Goal: Information Seeking & Learning: Learn about a topic

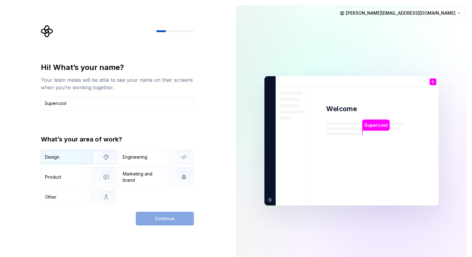
type input "Supercool"
click at [76, 154] on div "Design" at bounding box center [64, 157] width 39 height 6
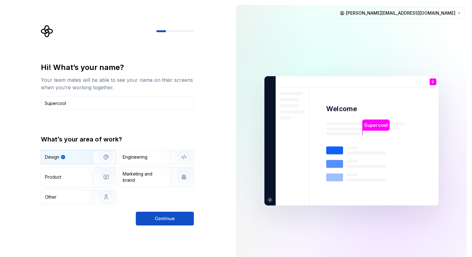
click at [146, 211] on div "Hi! What’s your name? Your team mates will be able to see your name on their sc…" at bounding box center [117, 143] width 153 height 163
click at [148, 213] on button "Continue" at bounding box center [165, 219] width 58 height 14
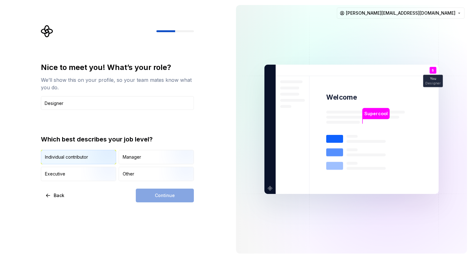
type input "Designer"
click at [95, 156] on img "button" at bounding box center [101, 165] width 40 height 42
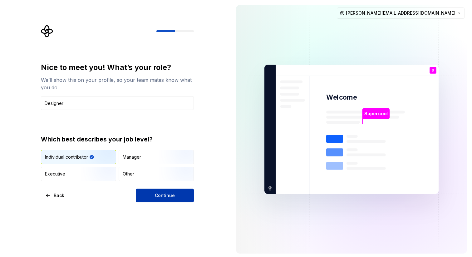
click at [157, 198] on button "Continue" at bounding box center [165, 196] width 58 height 14
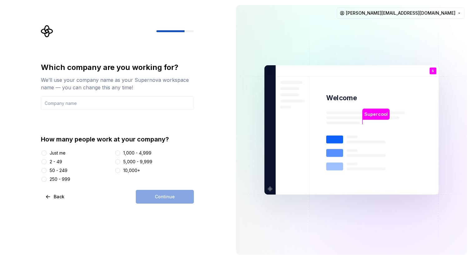
click at [57, 153] on div "Just me" at bounding box center [58, 153] width 16 height 6
click at [47, 153] on button "Just me" at bounding box center [44, 153] width 5 height 5
click at [55, 160] on div "2 - 49" at bounding box center [56, 162] width 12 height 6
click at [47, 160] on button "2 - 49" at bounding box center [44, 161] width 5 height 5
click at [177, 195] on div "Continue" at bounding box center [165, 197] width 58 height 14
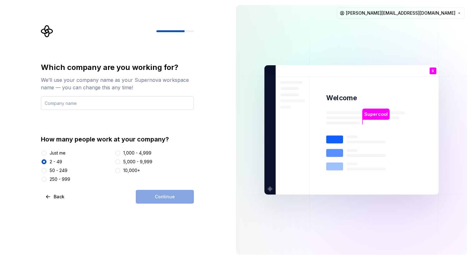
click at [86, 102] on input "text" at bounding box center [117, 103] width 153 height 14
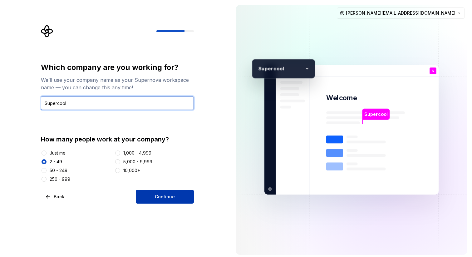
type input "Supercool"
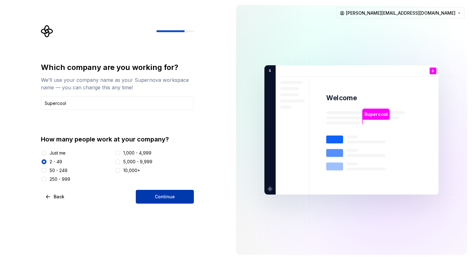
click at [161, 195] on span "Continue" at bounding box center [165, 197] width 20 height 6
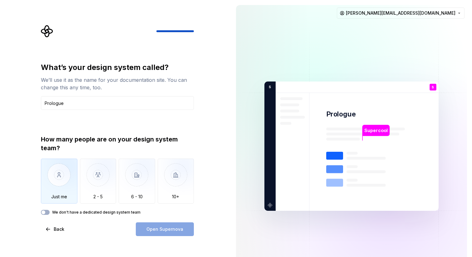
type input "Prologue"
click at [54, 179] on img "button" at bounding box center [59, 180] width 37 height 42
click at [155, 227] on span "Open Supernova" at bounding box center [165, 229] width 37 height 6
click at [45, 213] on icon "button" at bounding box center [43, 213] width 5 height 4
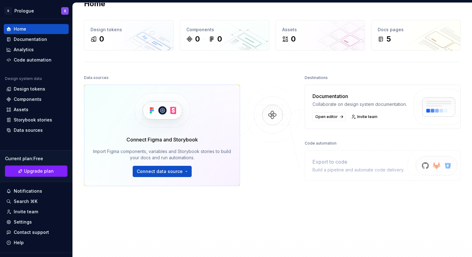
scroll to position [17, 0]
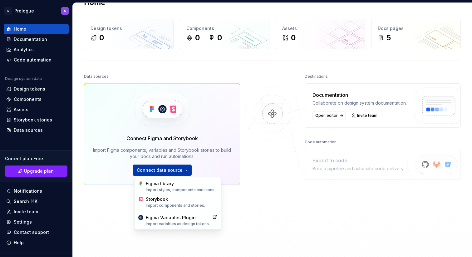
click at [182, 172] on html "S Prologue S Home Documentation Analytics Code automation Design system data De…" at bounding box center [236, 128] width 472 height 257
click at [285, 194] on html "S Prologue S Home Documentation Analytics Code automation Design system data De…" at bounding box center [236, 128] width 472 height 257
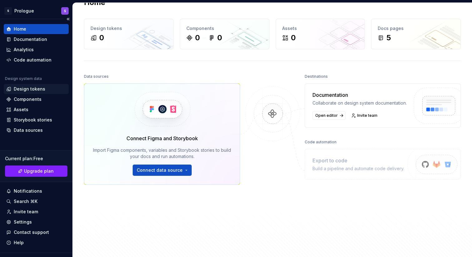
click at [17, 87] on div "Design tokens" at bounding box center [30, 89] width 32 height 6
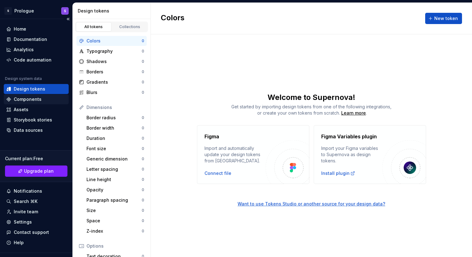
click at [33, 98] on div "Components" at bounding box center [28, 99] width 28 height 6
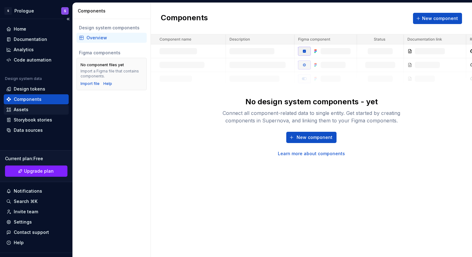
click at [33, 108] on div "Assets" at bounding box center [36, 110] width 60 height 6
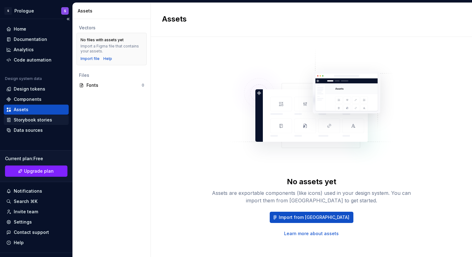
click at [38, 120] on div "Storybook stories" at bounding box center [33, 120] width 38 height 6
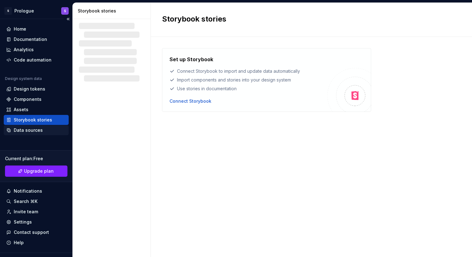
click at [38, 130] on div "Data sources" at bounding box center [28, 130] width 29 height 6
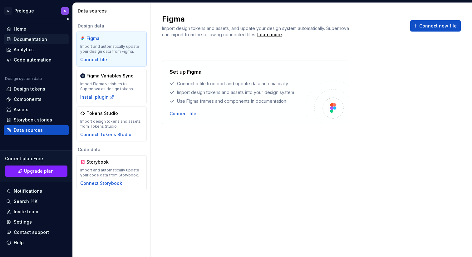
click at [28, 40] on div "Documentation" at bounding box center [30, 39] width 33 height 6
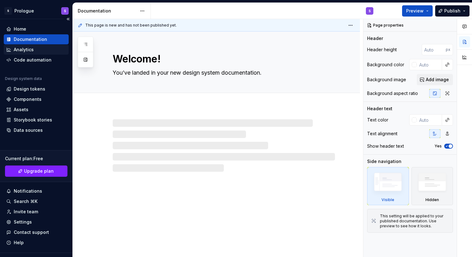
click at [28, 47] on div "Analytics" at bounding box center [24, 50] width 20 height 6
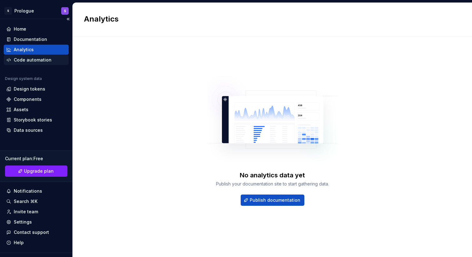
click at [31, 58] on div "Code automation" at bounding box center [33, 60] width 38 height 6
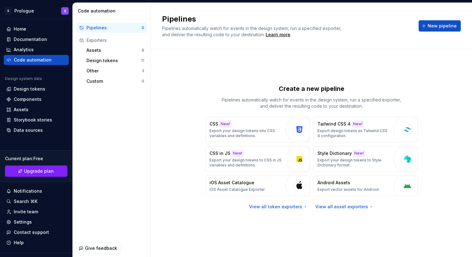
click at [353, 104] on p "Pipelines automatically watch for events in the design system, run a specified …" at bounding box center [311, 103] width 187 height 12
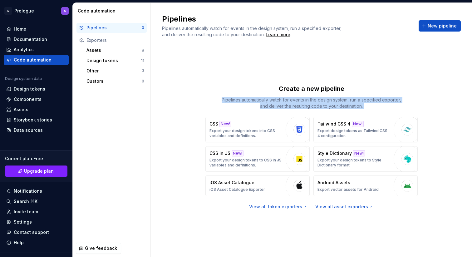
click at [353, 104] on p "Pipelines automatically watch for events in the design system, run a specified …" at bounding box center [311, 103] width 187 height 12
click at [329, 101] on p "Pipelines automatically watch for events in the design system, run a specified …" at bounding box center [311, 103] width 187 height 12
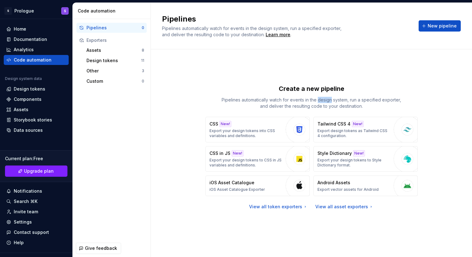
click at [329, 101] on p "Pipelines automatically watch for events in the design system, run a specified …" at bounding box center [311, 103] width 187 height 12
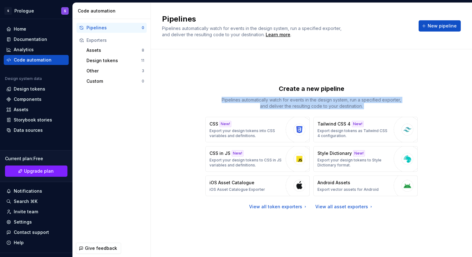
click at [329, 101] on p "Pipelines automatically watch for events in the design system, run a specified …" at bounding box center [311, 103] width 187 height 12
click at [330, 107] on p "Pipelines automatically watch for events in the design system, run a specified …" at bounding box center [311, 103] width 187 height 12
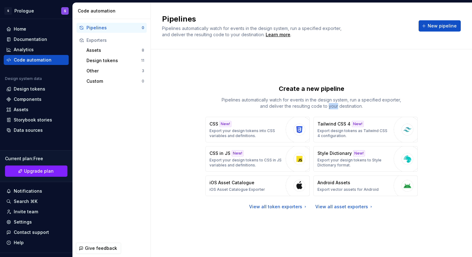
click at [330, 107] on p "Pipelines automatically watch for events in the design system, run a specified …" at bounding box center [311, 103] width 187 height 12
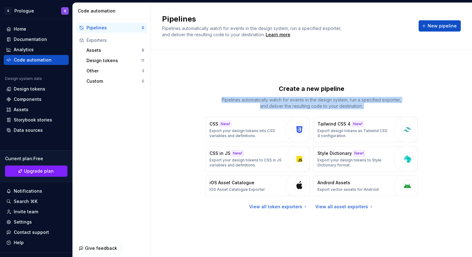
click at [330, 107] on p "Pipelines automatically watch for events in the design system, run a specified …" at bounding box center [311, 103] width 187 height 12
click at [341, 107] on p "Pipelines automatically watch for events in the design system, run a specified …" at bounding box center [311, 103] width 187 height 12
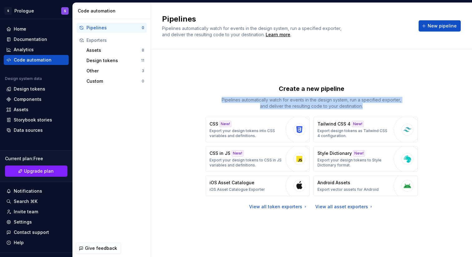
drag, startPoint x: 365, startPoint y: 107, endPoint x: 216, endPoint y: 96, distance: 149.4
click at [216, 96] on div "Create a new pipeline Pipelines automatically watch for events in the design sy…" at bounding box center [312, 96] width 212 height 25
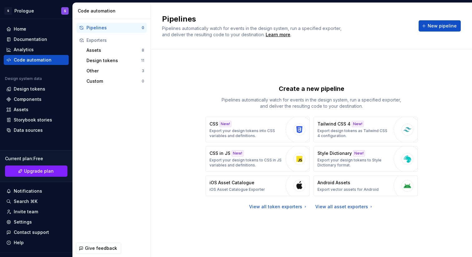
click at [269, 99] on p "Pipelines automatically watch for events in the design system, run a specified …" at bounding box center [311, 103] width 187 height 12
click at [16, 41] on div "Documentation" at bounding box center [30, 39] width 33 height 6
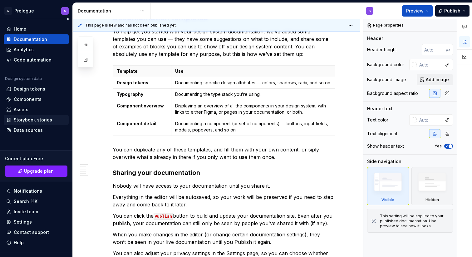
click at [30, 120] on div "Storybook stories" at bounding box center [33, 120] width 38 height 6
type textarea "*"
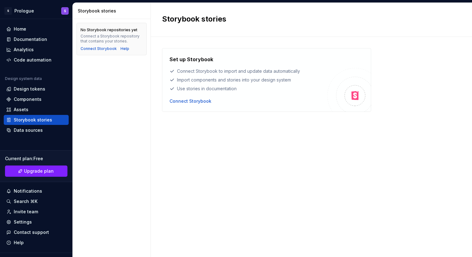
click at [123, 37] on div "Connect a Storybook repository that contains your stories." at bounding box center [112, 39] width 62 height 10
click at [15, 113] on div "Assets" at bounding box center [36, 110] width 65 height 10
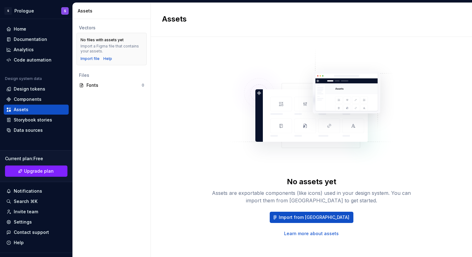
scroll to position [3, 0]
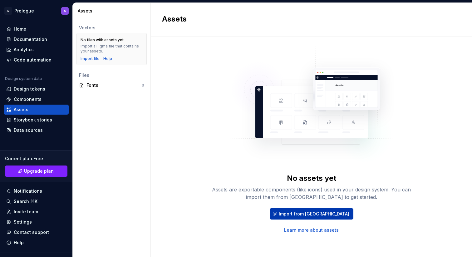
click at [312, 215] on span "Import from [GEOGRAPHIC_DATA]" at bounding box center [314, 214] width 71 height 6
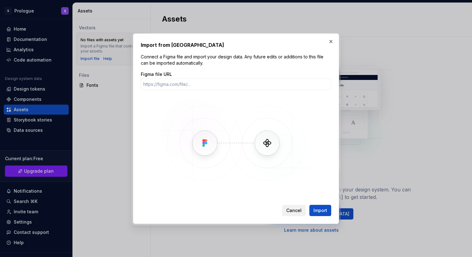
click at [294, 206] on button "Cancel" at bounding box center [293, 210] width 23 height 11
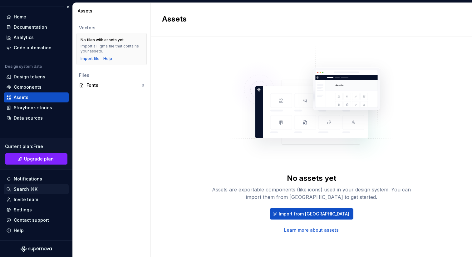
scroll to position [0, 0]
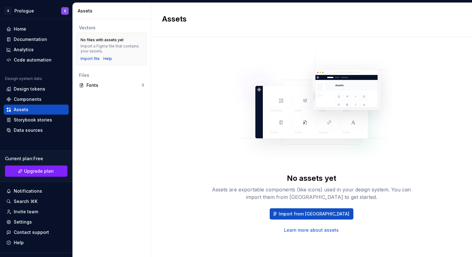
click at [206, 156] on div "No assets yet Assets are exportable components (like icons) used in your design…" at bounding box center [311, 139] width 299 height 189
click at [36, 15] on html "S Prologue S Home Documentation Analytics Code automation Design system data De…" at bounding box center [236, 128] width 472 height 257
click at [131, 157] on html "S Prologue S Home Documentation Analytics Code automation Design system data De…" at bounding box center [236, 128] width 472 height 257
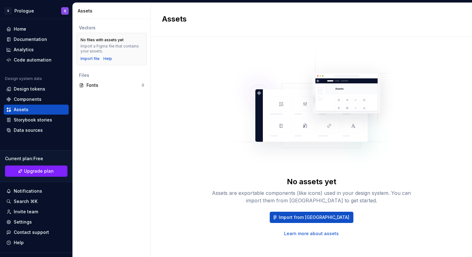
scroll to position [3, 0]
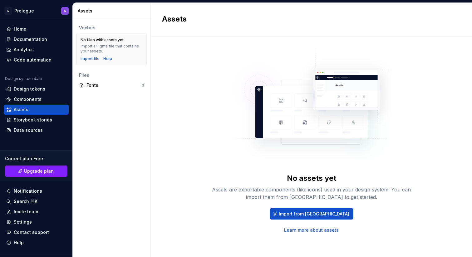
click at [320, 113] on img at bounding box center [312, 107] width 164 height 125
